Goal: Complete application form

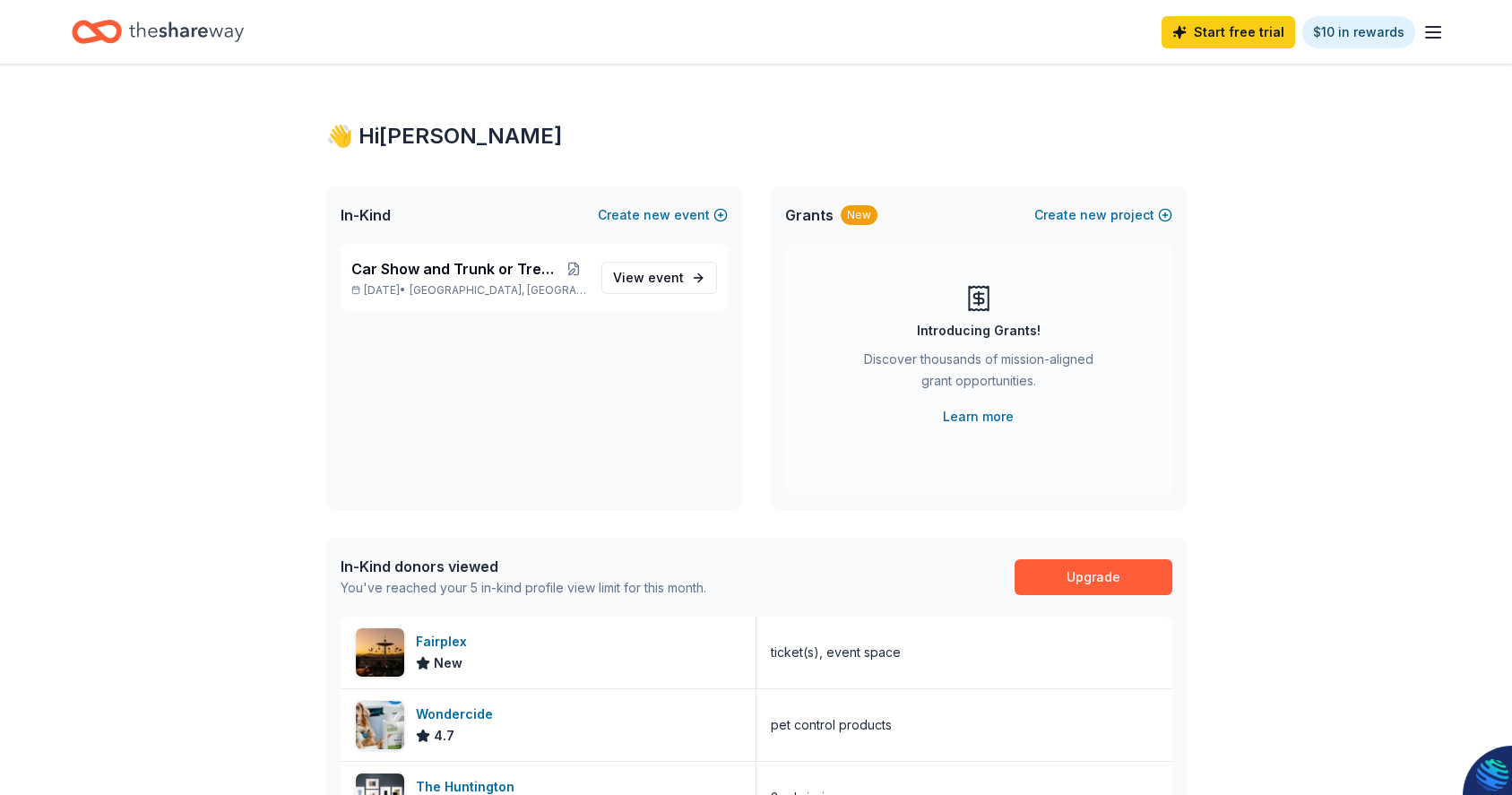
scroll to position [358, 0]
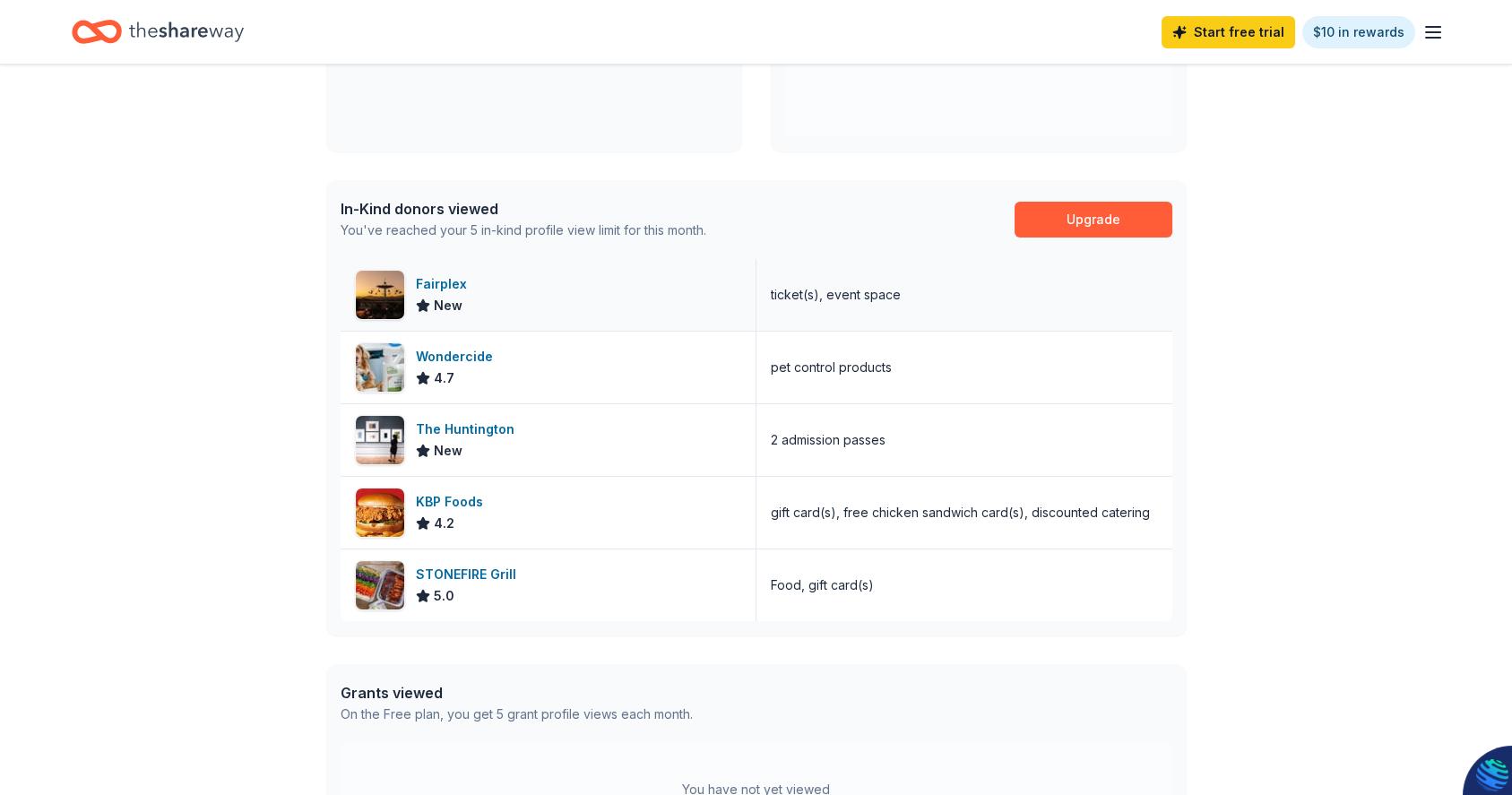
click at [450, 285] on div "Fairplex" at bounding box center [445, 284] width 58 height 21
click at [470, 424] on div "The Huntington" at bounding box center [468, 429] width 106 height 21
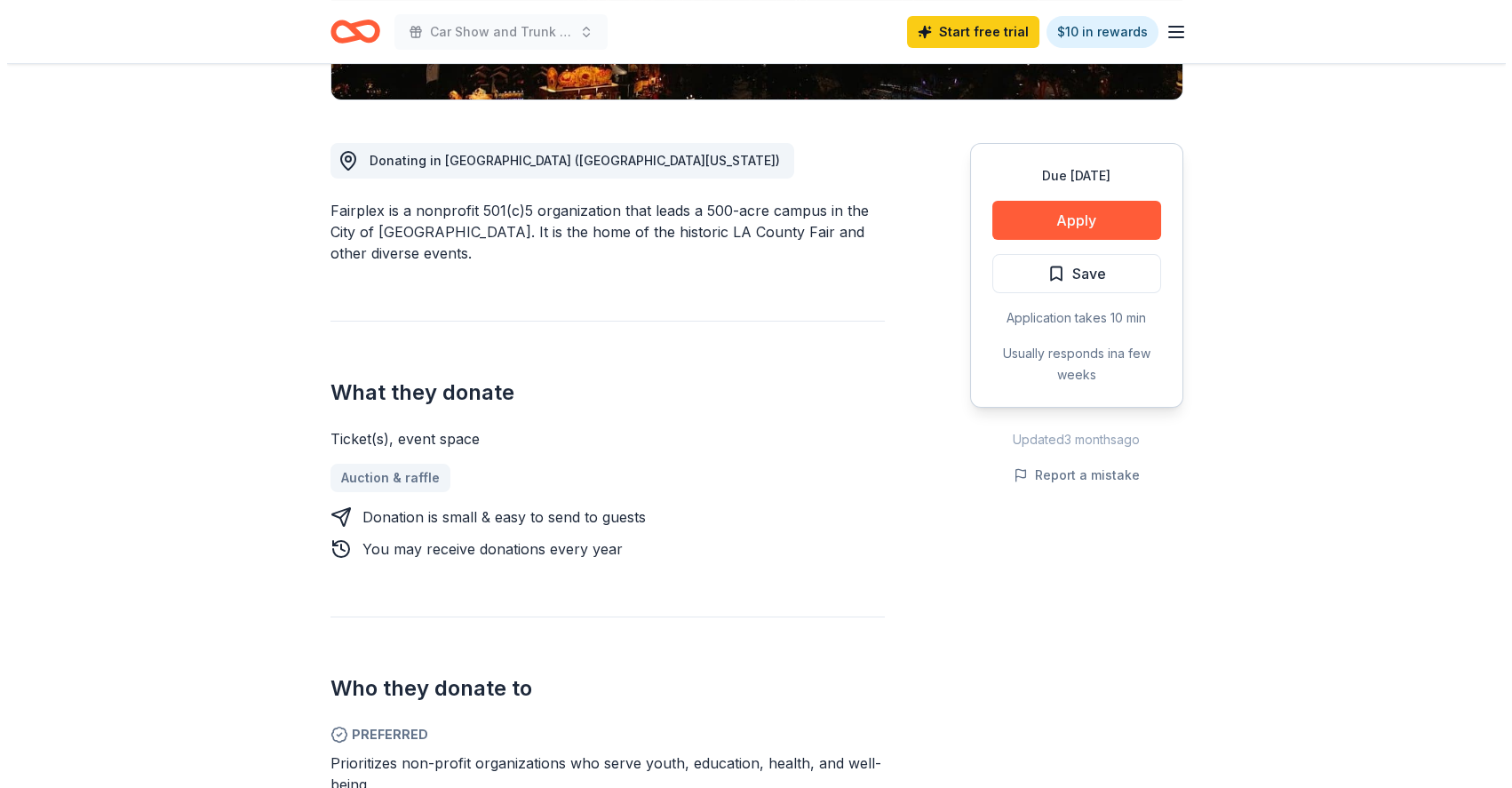
scroll to position [444, 0]
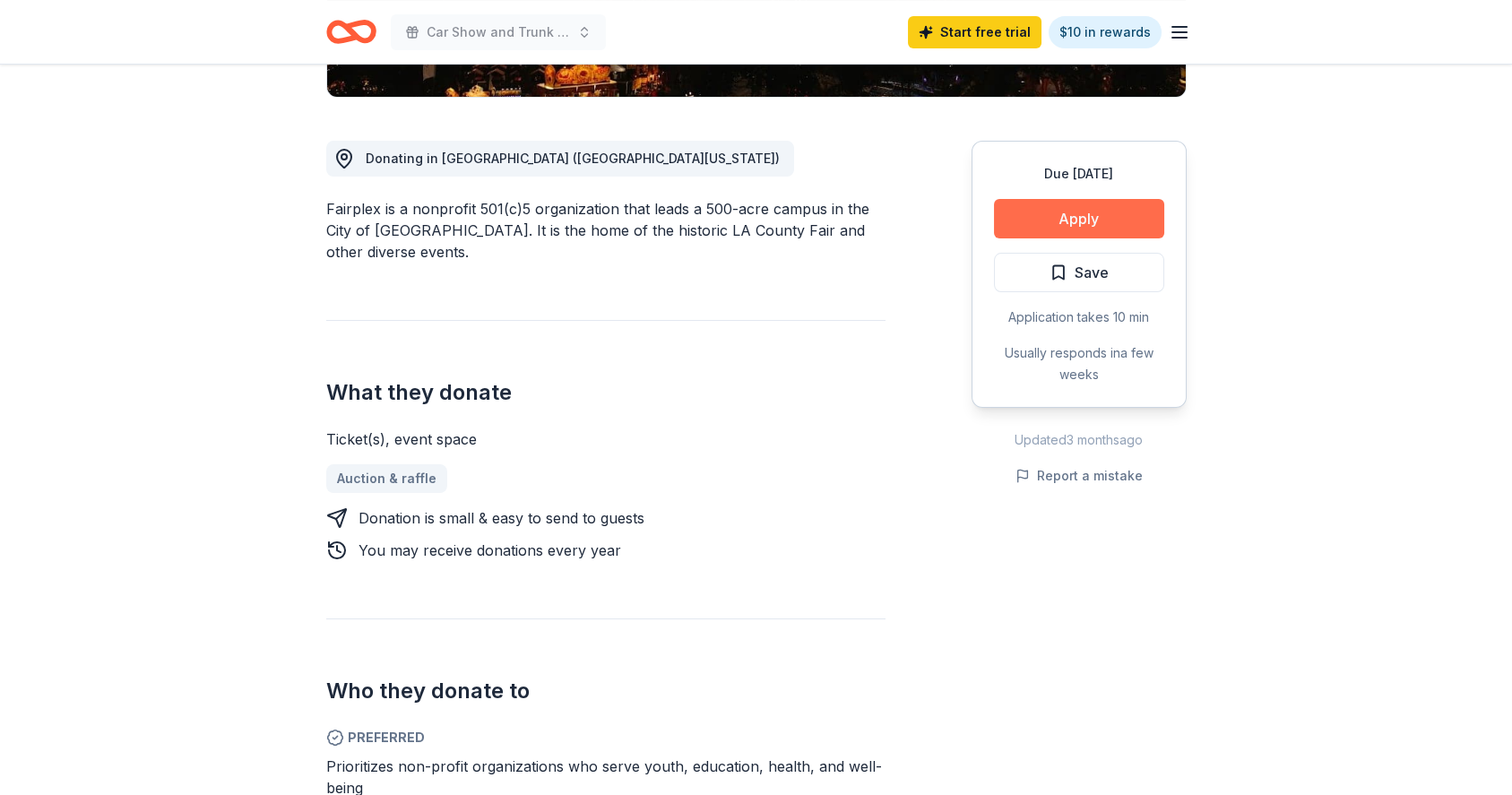
click at [1065, 219] on button "Apply" at bounding box center [1080, 218] width 171 height 40
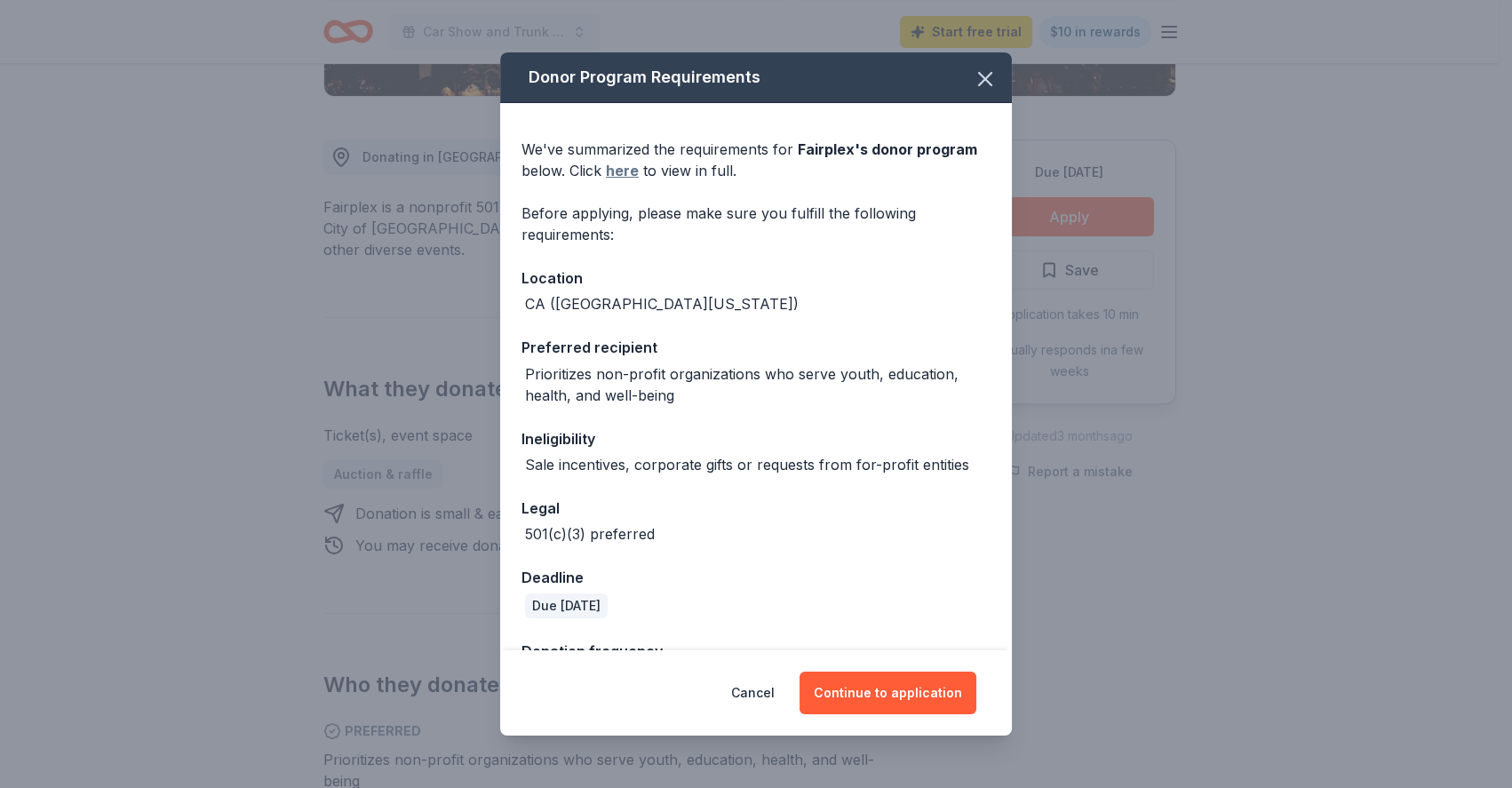
click at [626, 170] on link "here" at bounding box center [622, 170] width 33 height 21
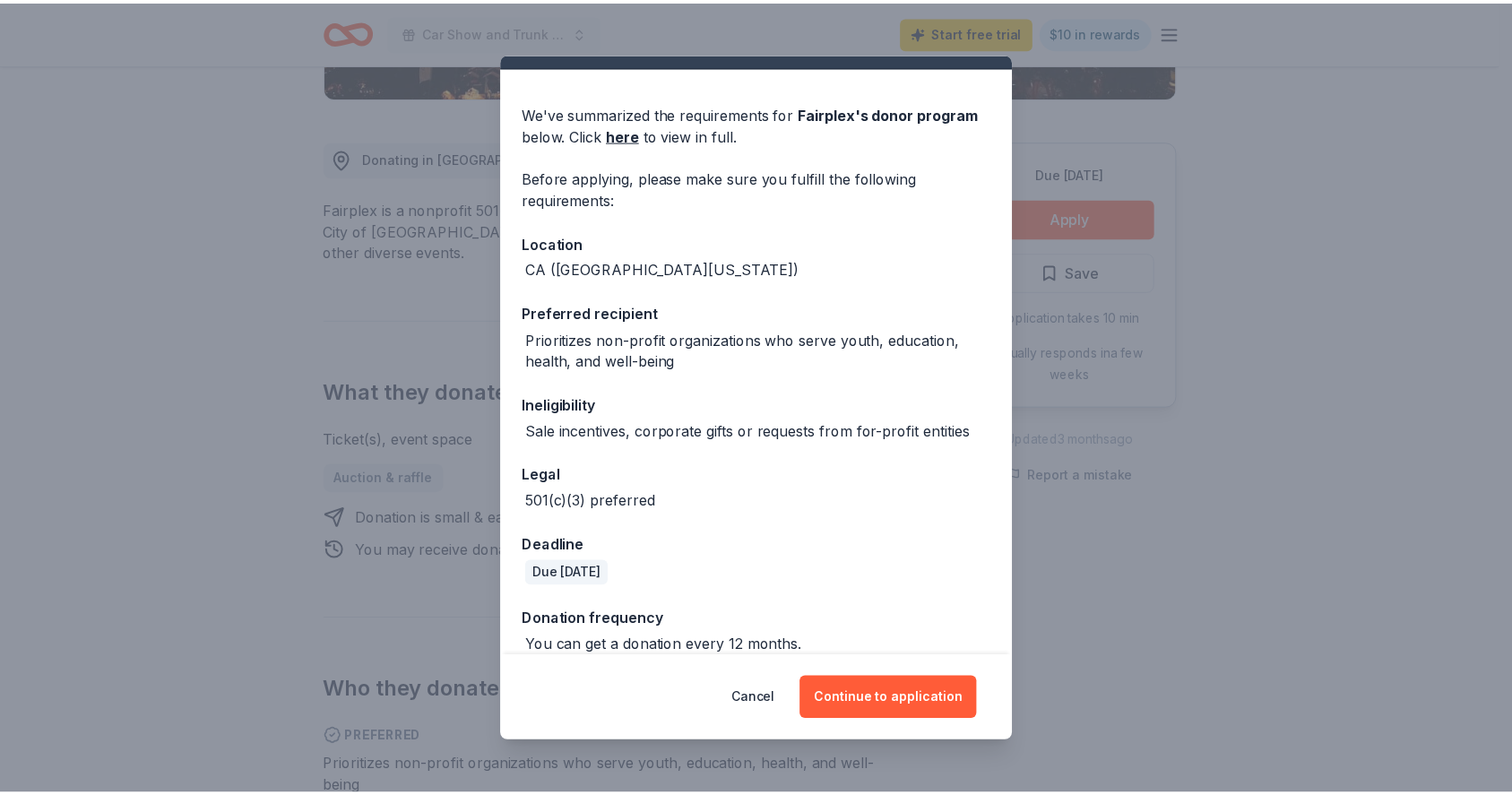
scroll to position [58, 0]
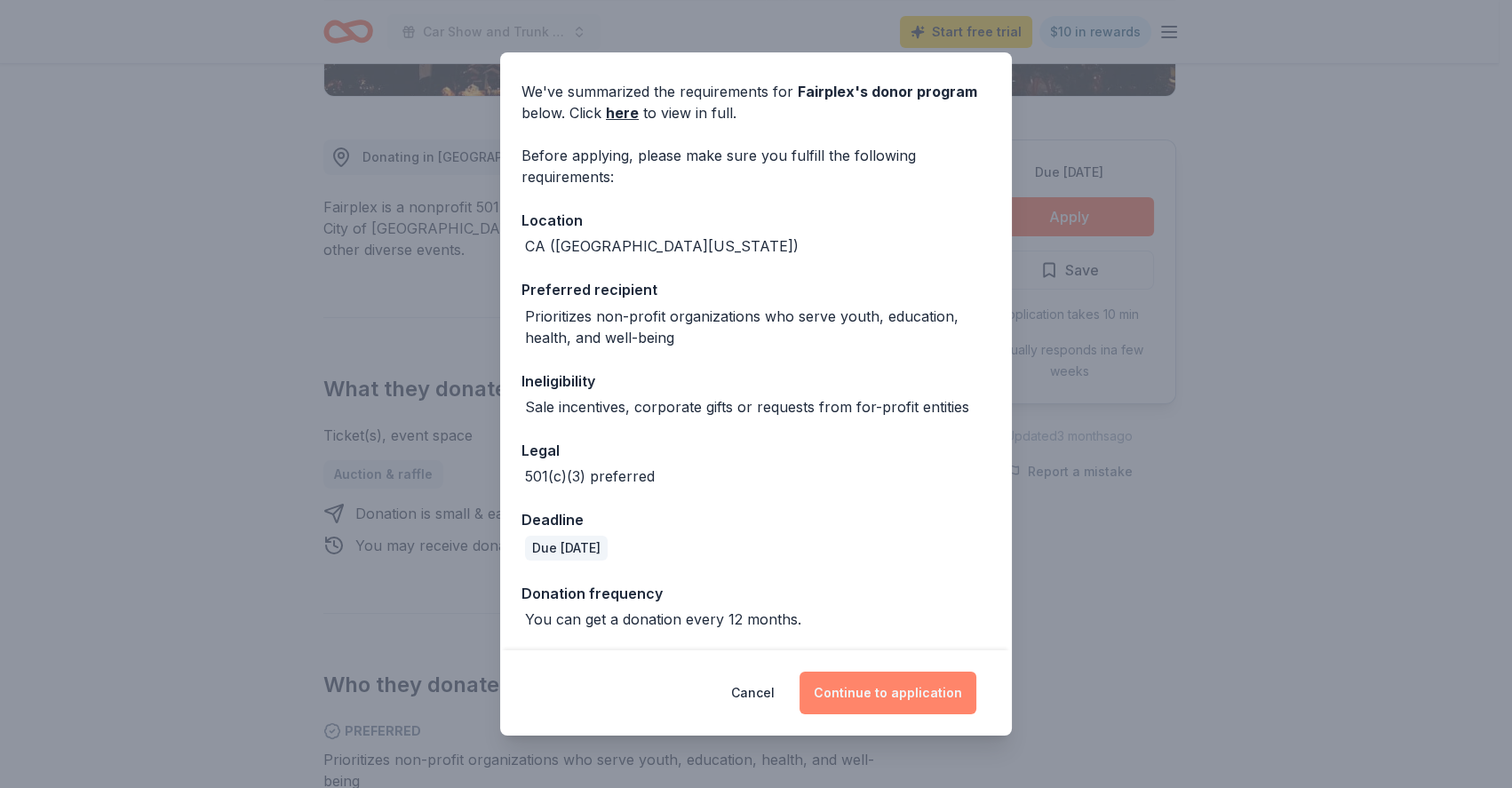
click at [884, 696] on button "Continue to application" at bounding box center [888, 693] width 177 height 42
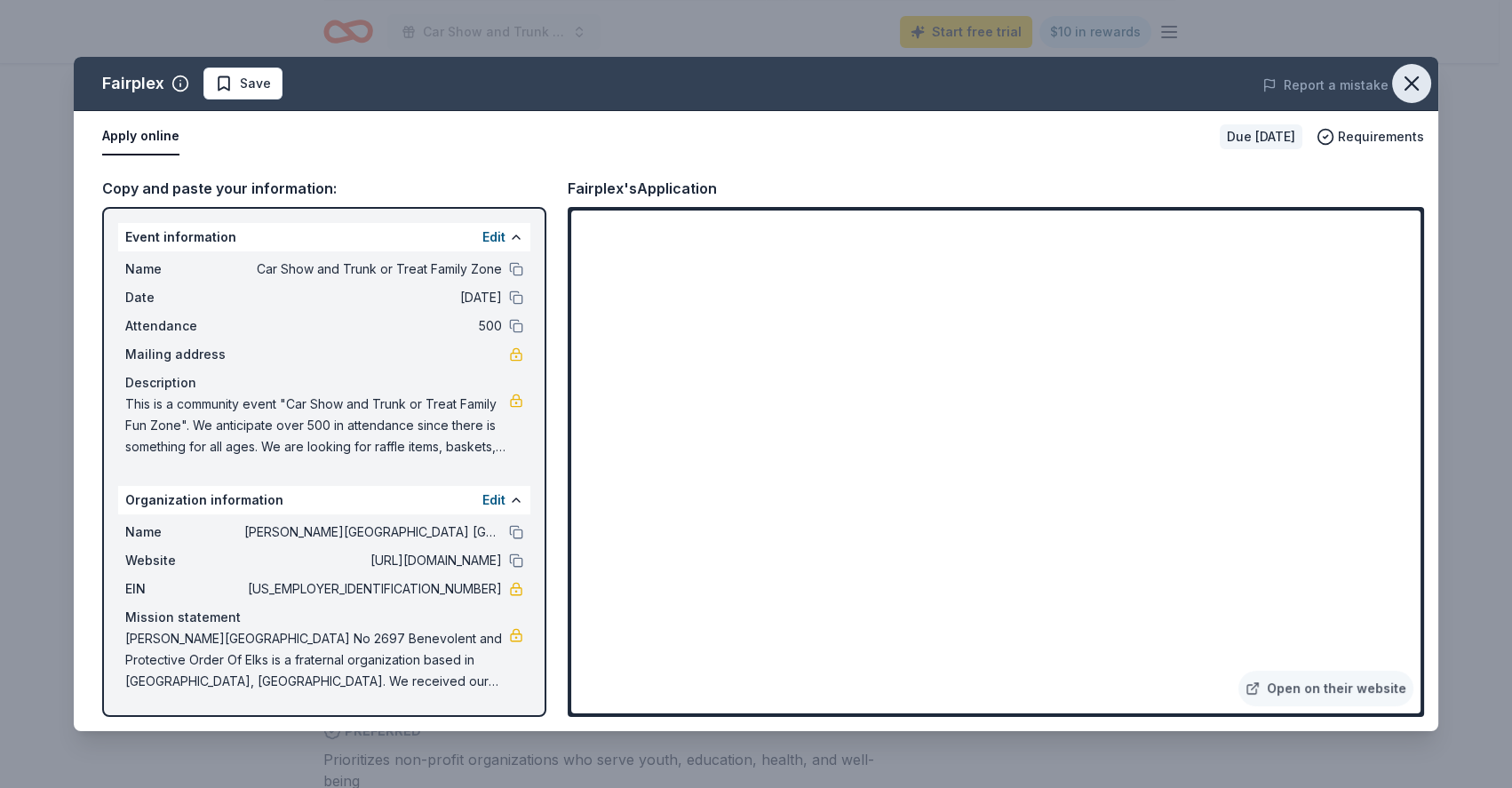
click at [1409, 82] on icon "button" at bounding box center [1411, 83] width 12 height 12
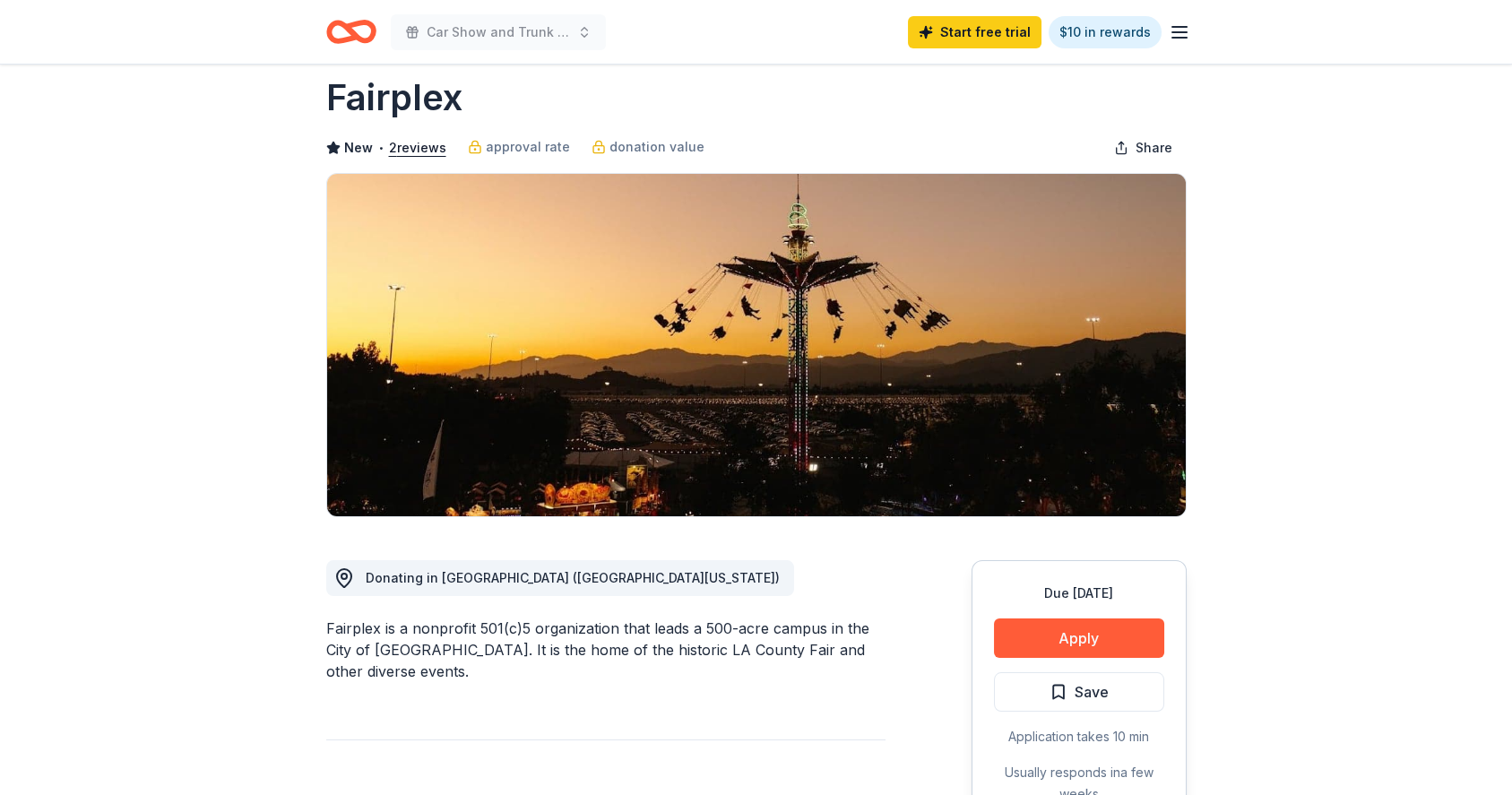
scroll to position [0, 0]
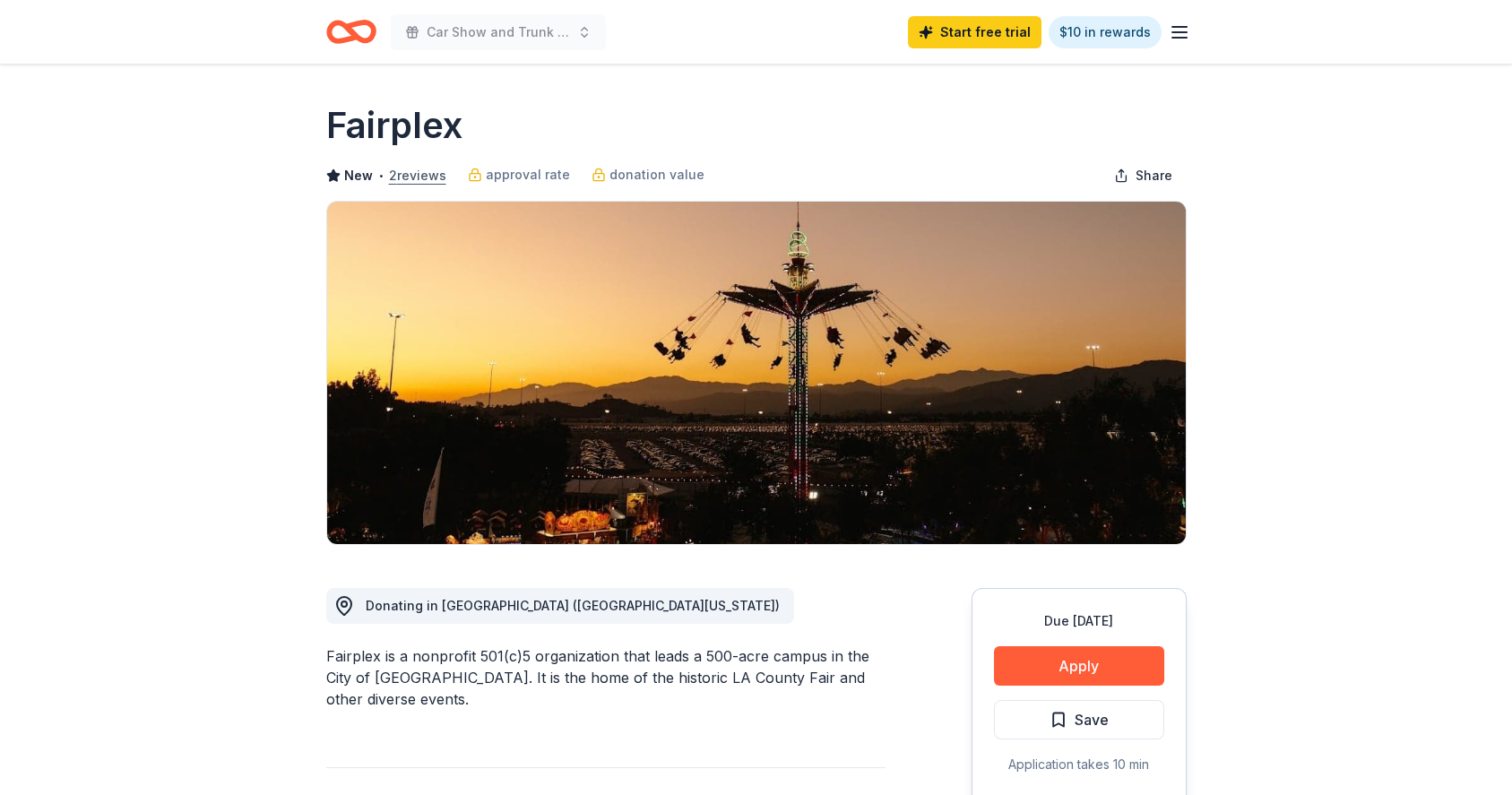
click at [398, 174] on button "2 reviews" at bounding box center [417, 175] width 57 height 21
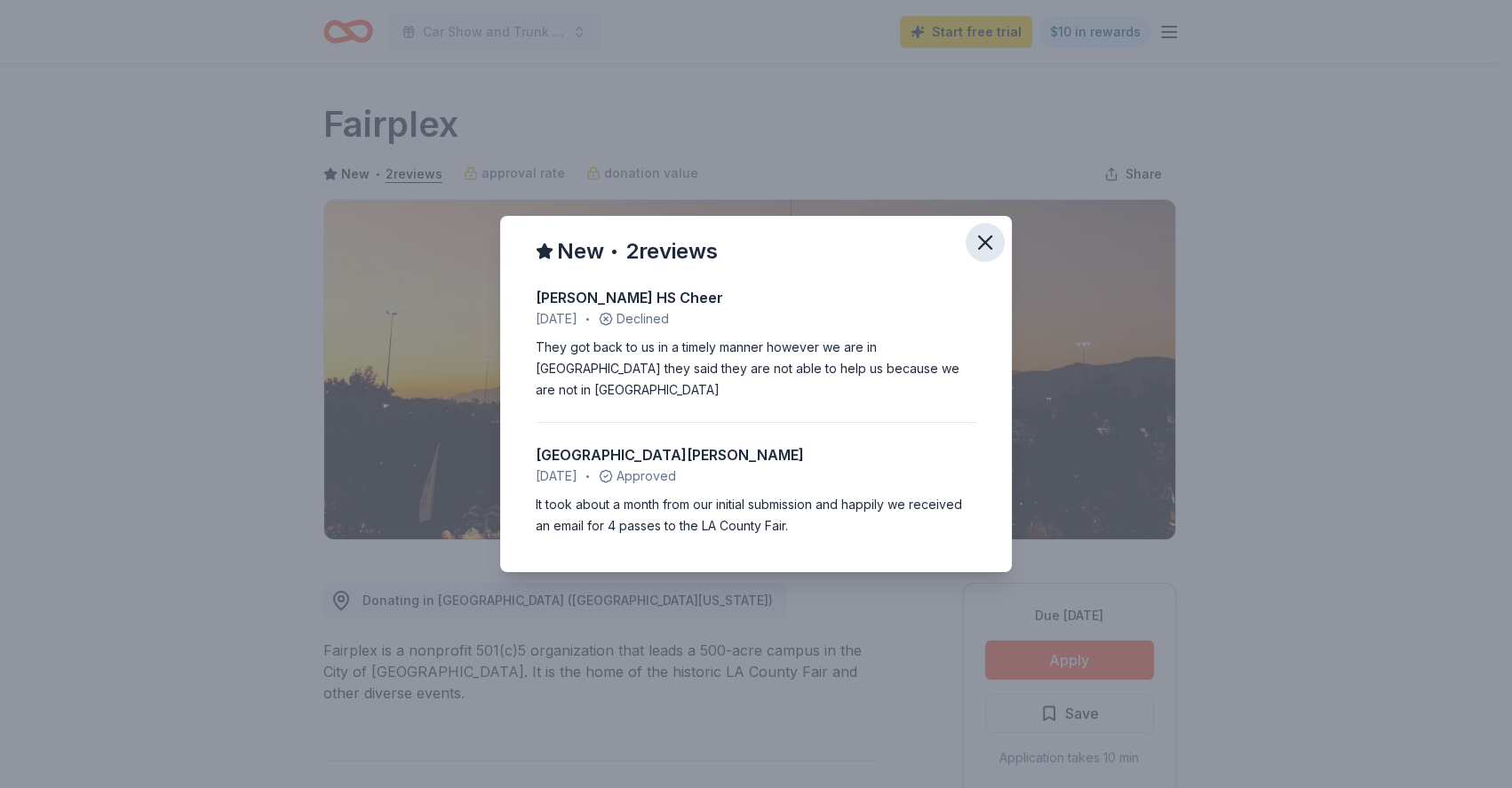
click at [987, 250] on icon "button" at bounding box center [986, 243] width 25 height 25
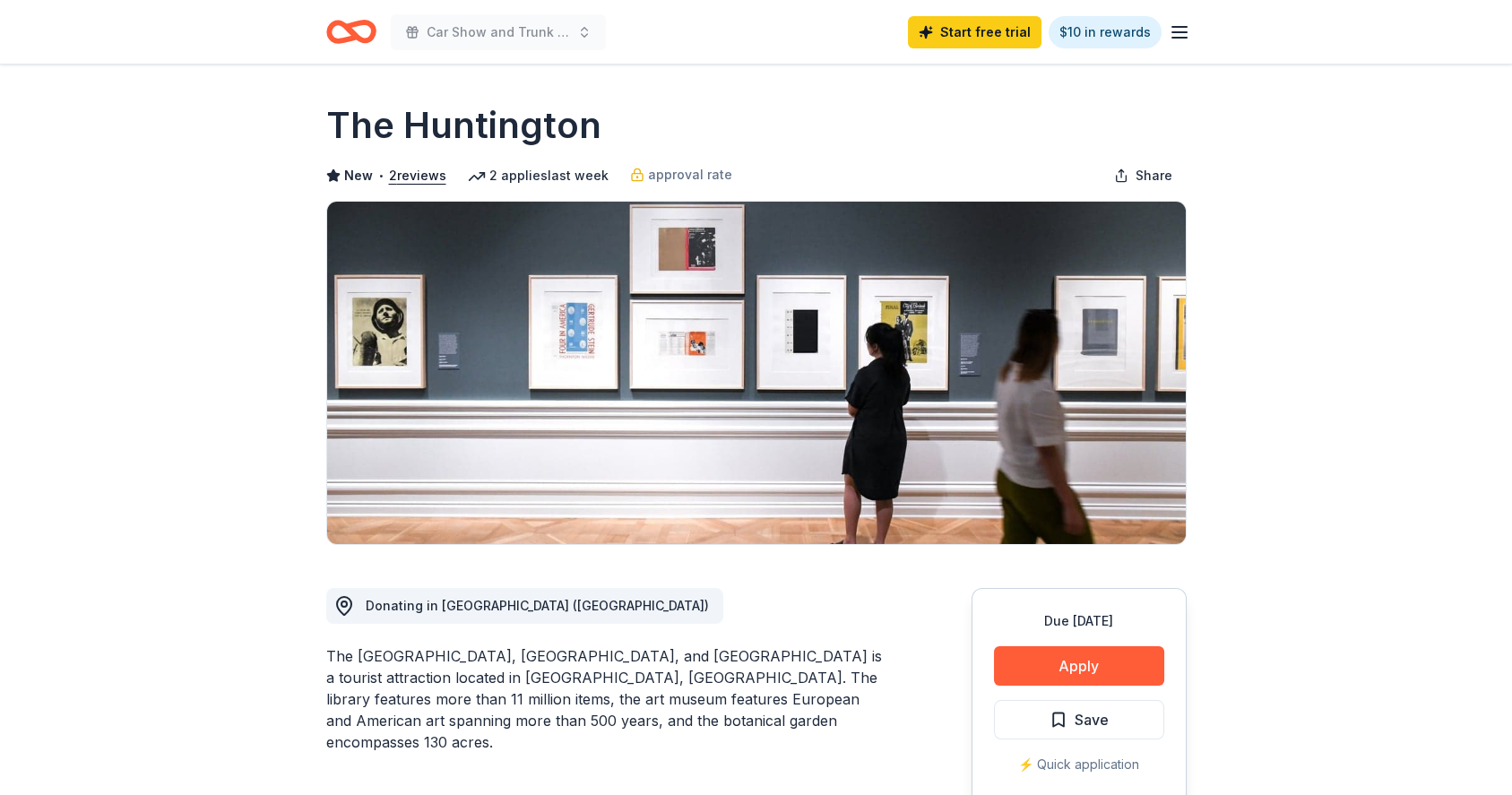
click at [1178, 32] on icon "button" at bounding box center [1180, 32] width 21 height 21
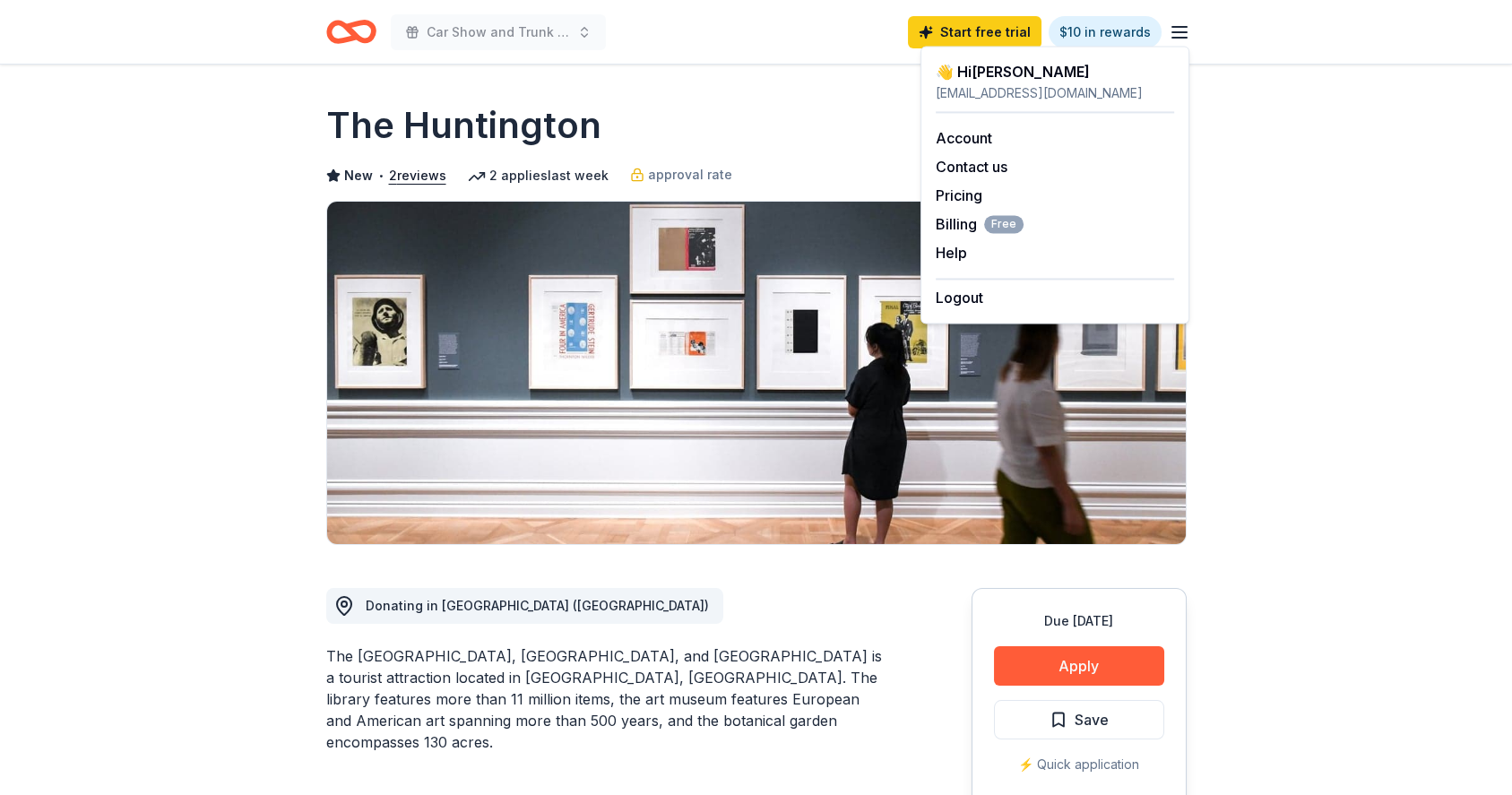
click at [1178, 32] on icon "button" at bounding box center [1180, 32] width 21 height 21
